Goal: Task Accomplishment & Management: Complete application form

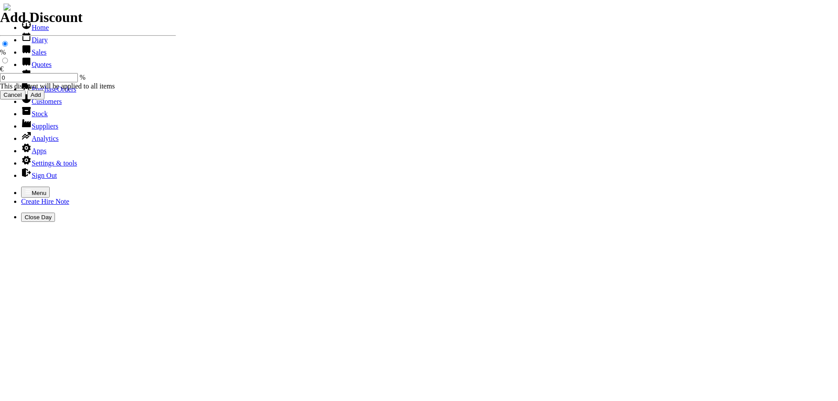
select select "HO"
click at [26, 189] on icon "button" at bounding box center [28, 191] width 5 height 4
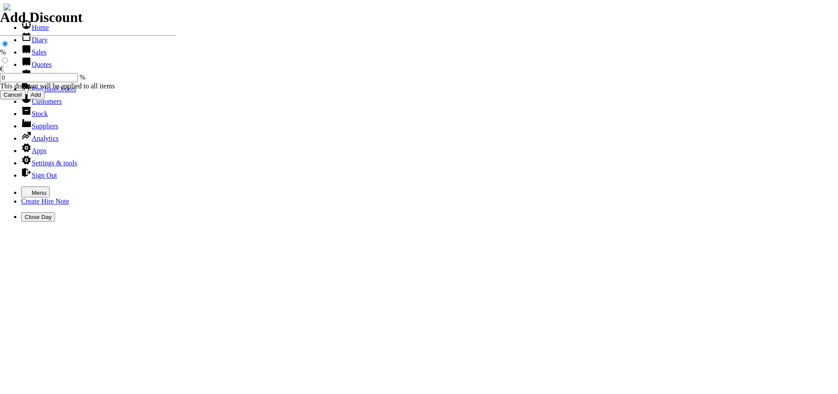
click at [37, 81] on link "Hire Notes" at bounding box center [41, 76] width 41 height 7
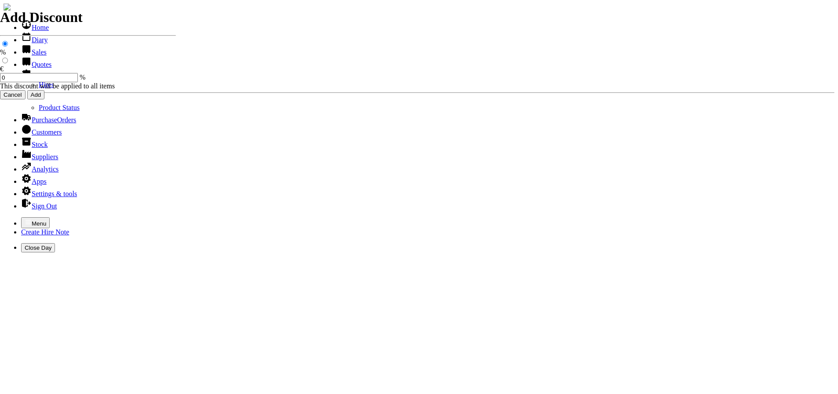
click at [39, 88] on link "Hires" at bounding box center [46, 84] width 15 height 7
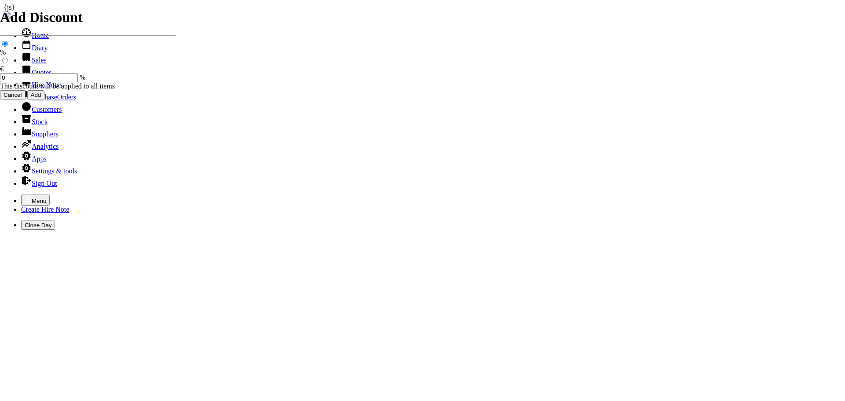
type input "15/08/2025"
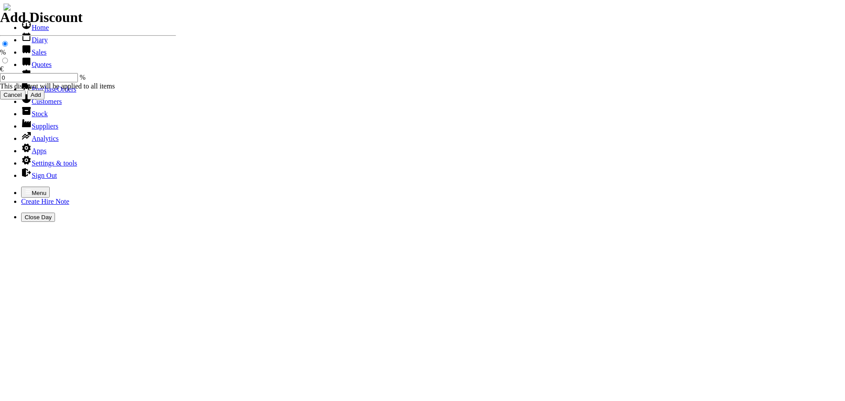
type input "[DATE]"
type input "100"
type input "First Day, 1 week(s)"
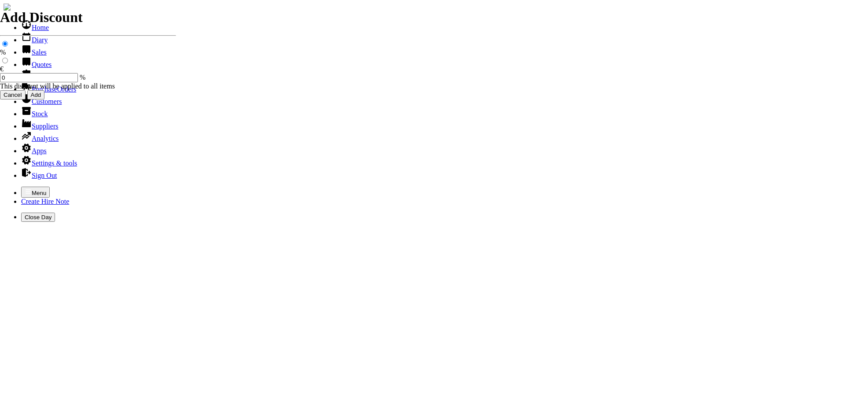
type input "7"
type input "50.00"
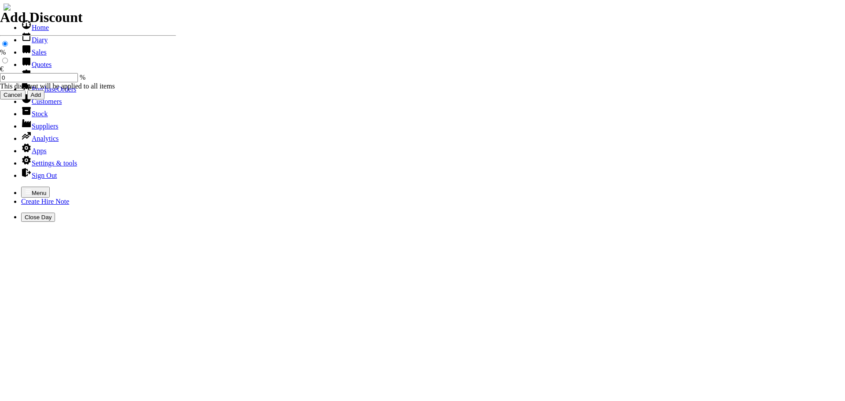
select select "HO"
select select "3"
type input "101468"
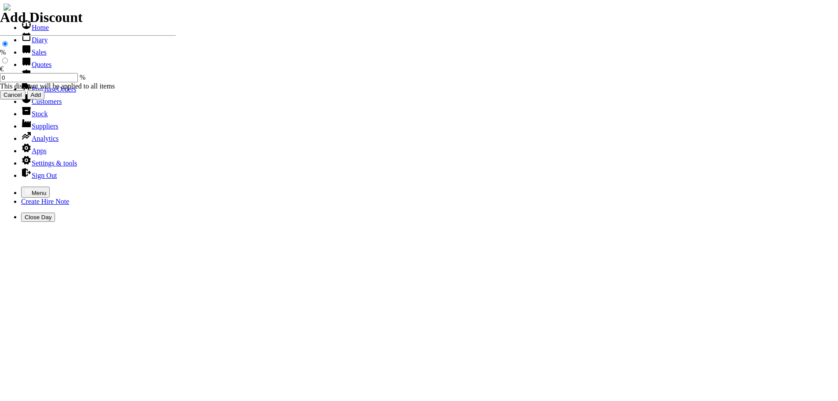
type input "[PERSON_NAME]"
select select "HO"
click at [25, 188] on icon "button" at bounding box center [28, 191] width 7 height 7
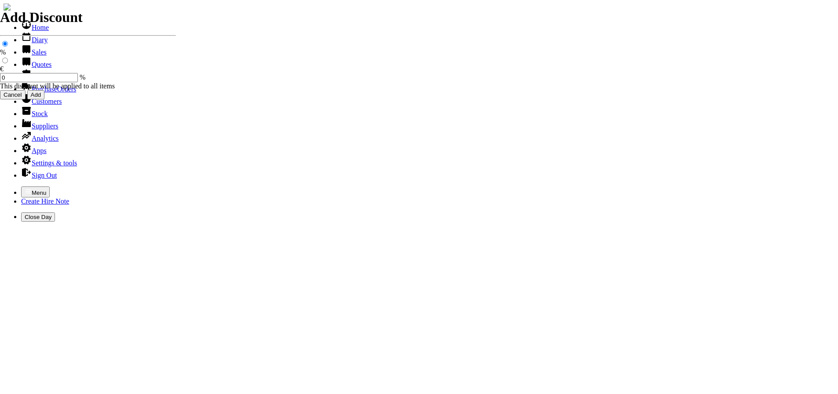
click at [35, 81] on link "Hire Notes" at bounding box center [41, 76] width 41 height 7
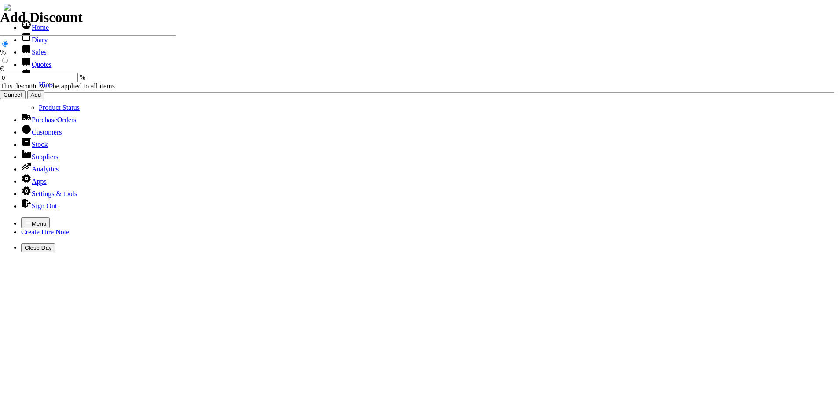
click at [39, 88] on link "Hires" at bounding box center [46, 84] width 15 height 7
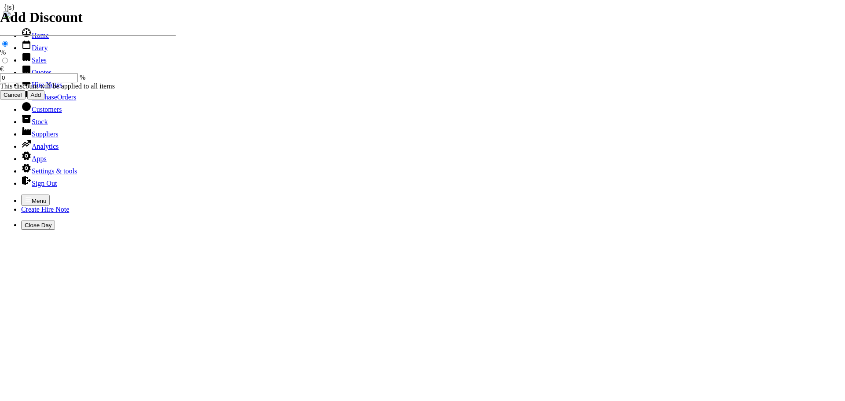
type input "CORRIE"
type input "[DATE]"
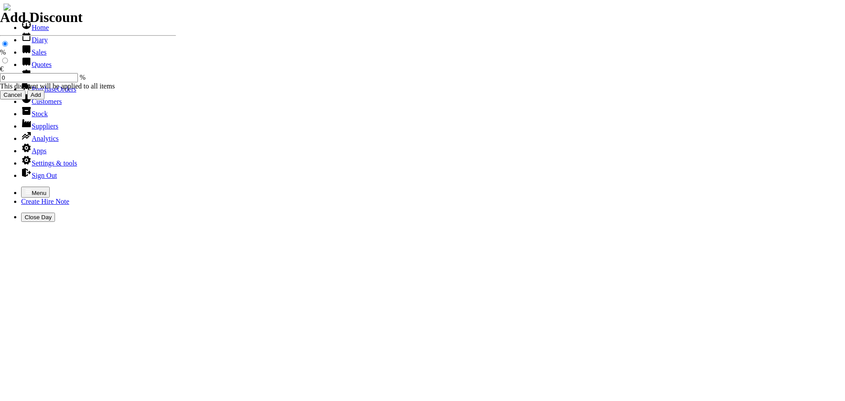
type input "[DATE]"
type input "200"
type input "First Day, 1 day(s), 1 week(s)"
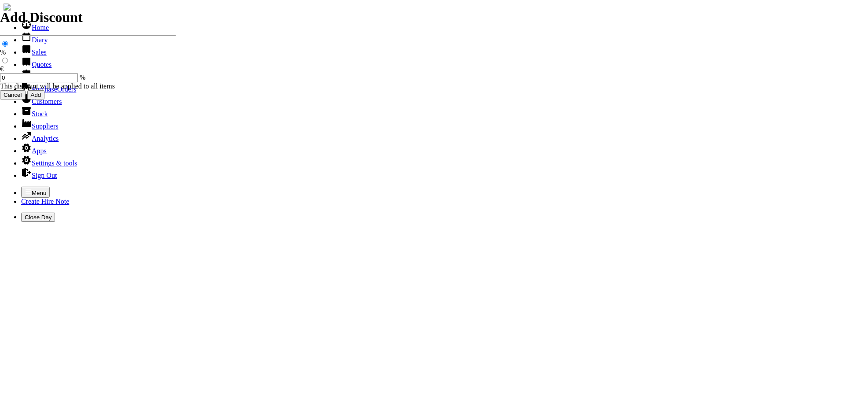
type input "120.00"
select select "HO"
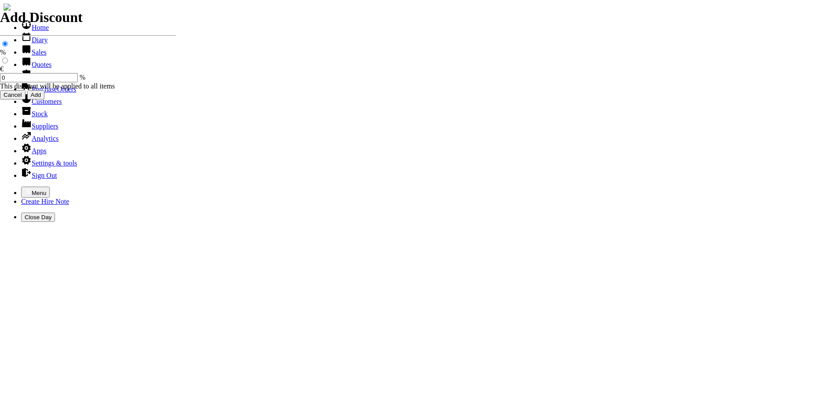
select select "3"
type input "101469"
type input "[PERSON_NAME]"
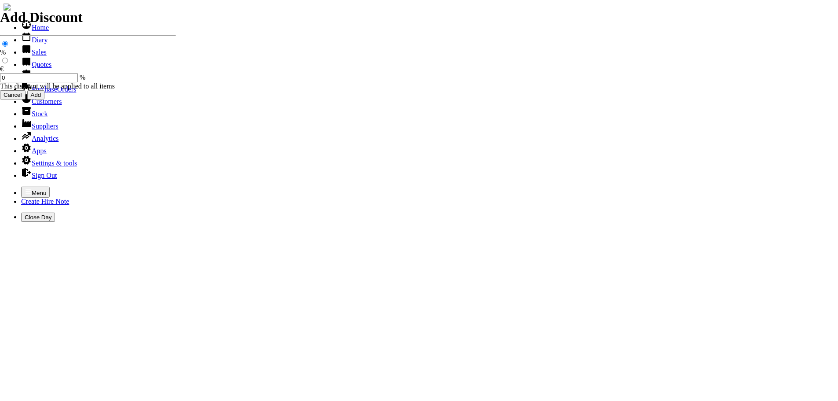
select select "HO"
click at [25, 188] on icon "button" at bounding box center [28, 191] width 7 height 7
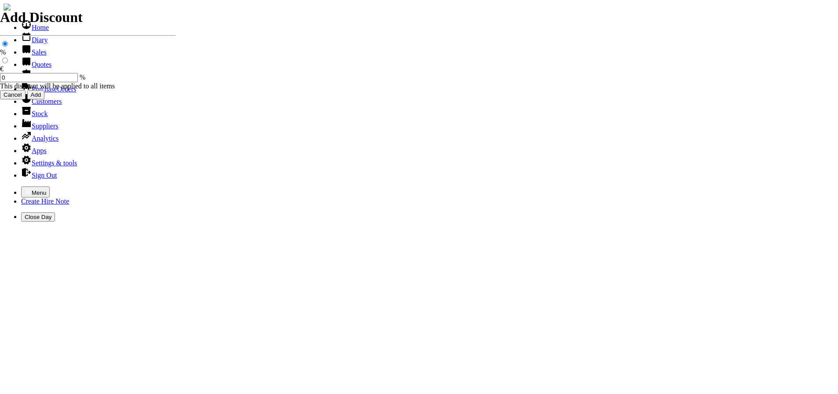
click at [31, 81] on link "Hire Notes" at bounding box center [41, 76] width 41 height 7
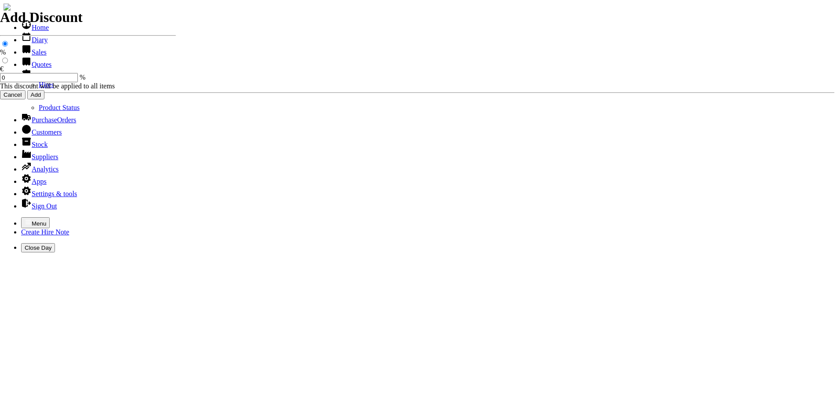
click at [39, 88] on link "Hires" at bounding box center [46, 84] width 15 height 7
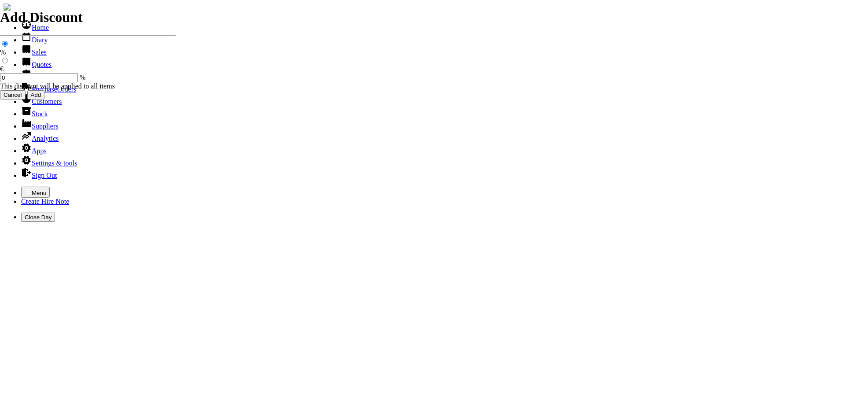
type input "KEM"
type input "HIRE OF GOODS"
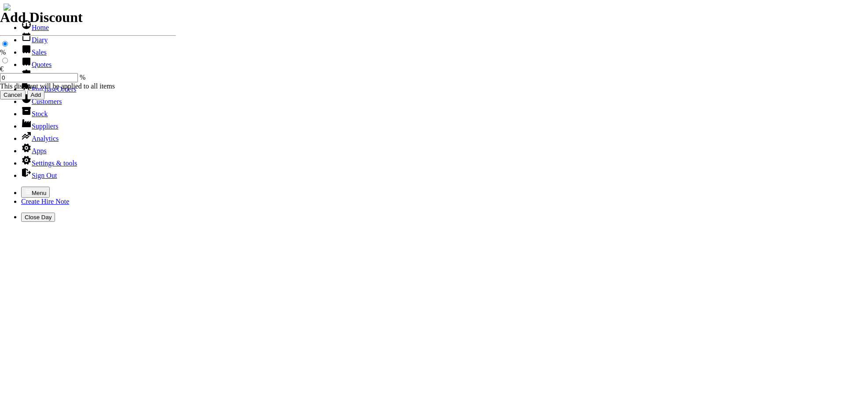
type input "H"
type input "3"
type input "3.5KVA PETROL GENERATOR C/W ADAPTOR"
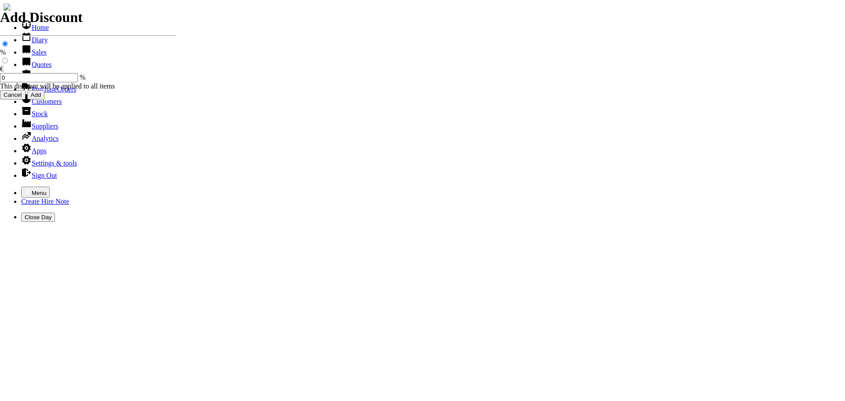
type input "40.00"
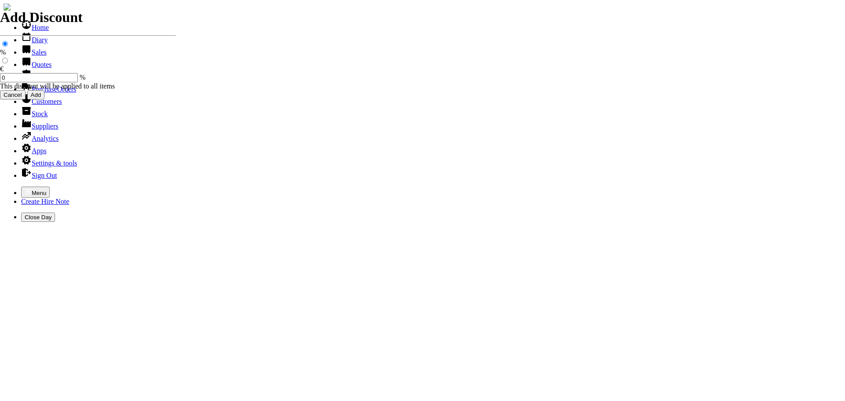
type input "[DATE]"
type input "440000723"
type input "siobhan@kem.ie"
type input "Jonathan Keogh"
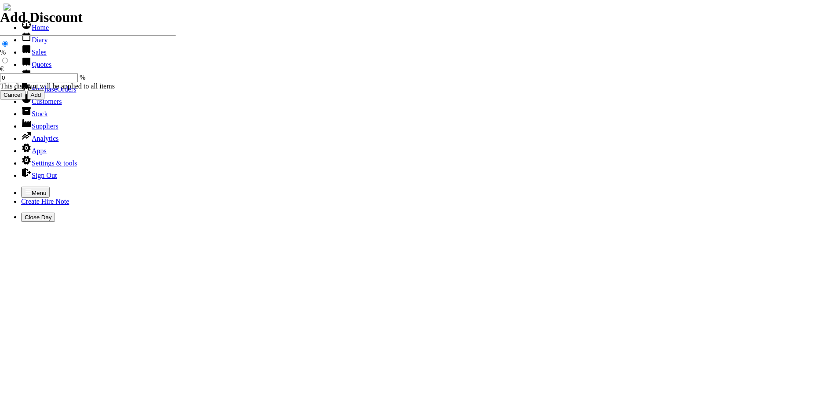
select select "HO"
